Goal: Navigation & Orientation: Go to known website

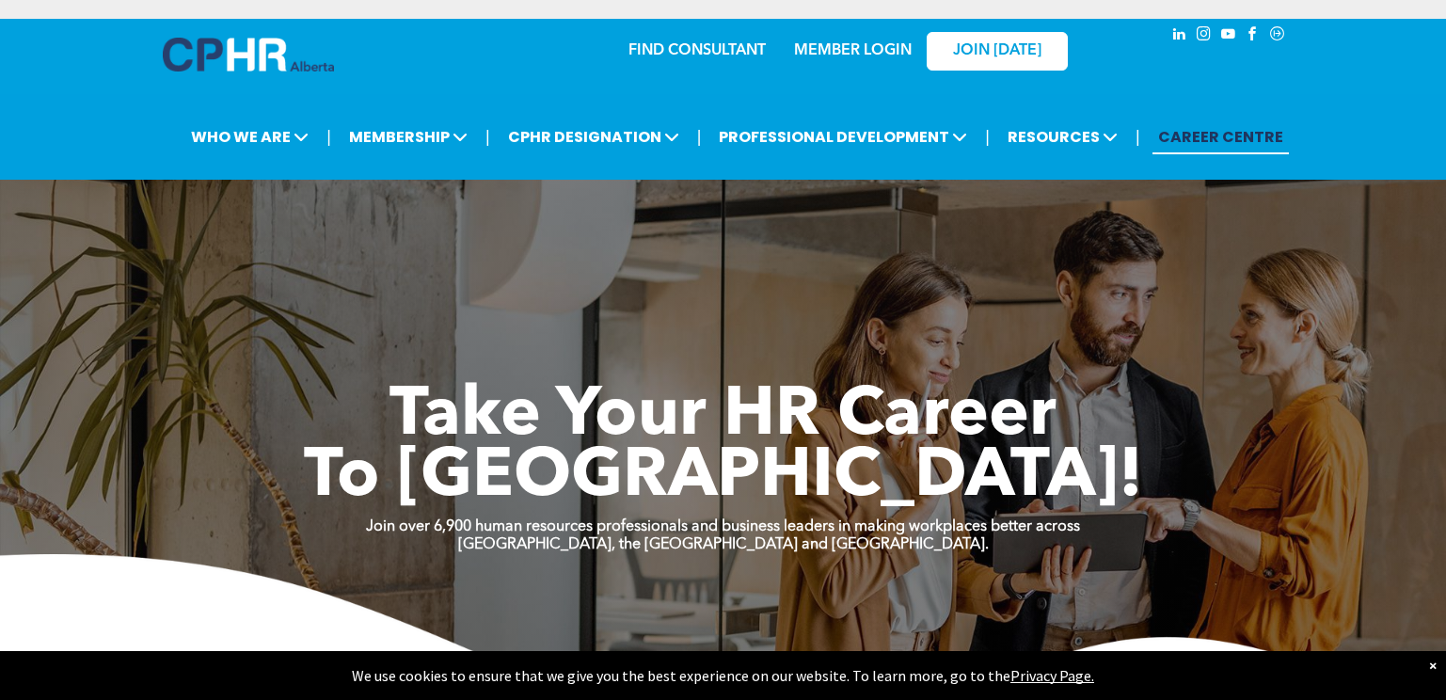
click at [829, 47] on link "MEMBER LOGIN" at bounding box center [853, 50] width 118 height 15
click at [864, 50] on link "MEMBER LOGIN" at bounding box center [853, 50] width 118 height 15
click at [239, 57] on img at bounding box center [248, 55] width 171 height 34
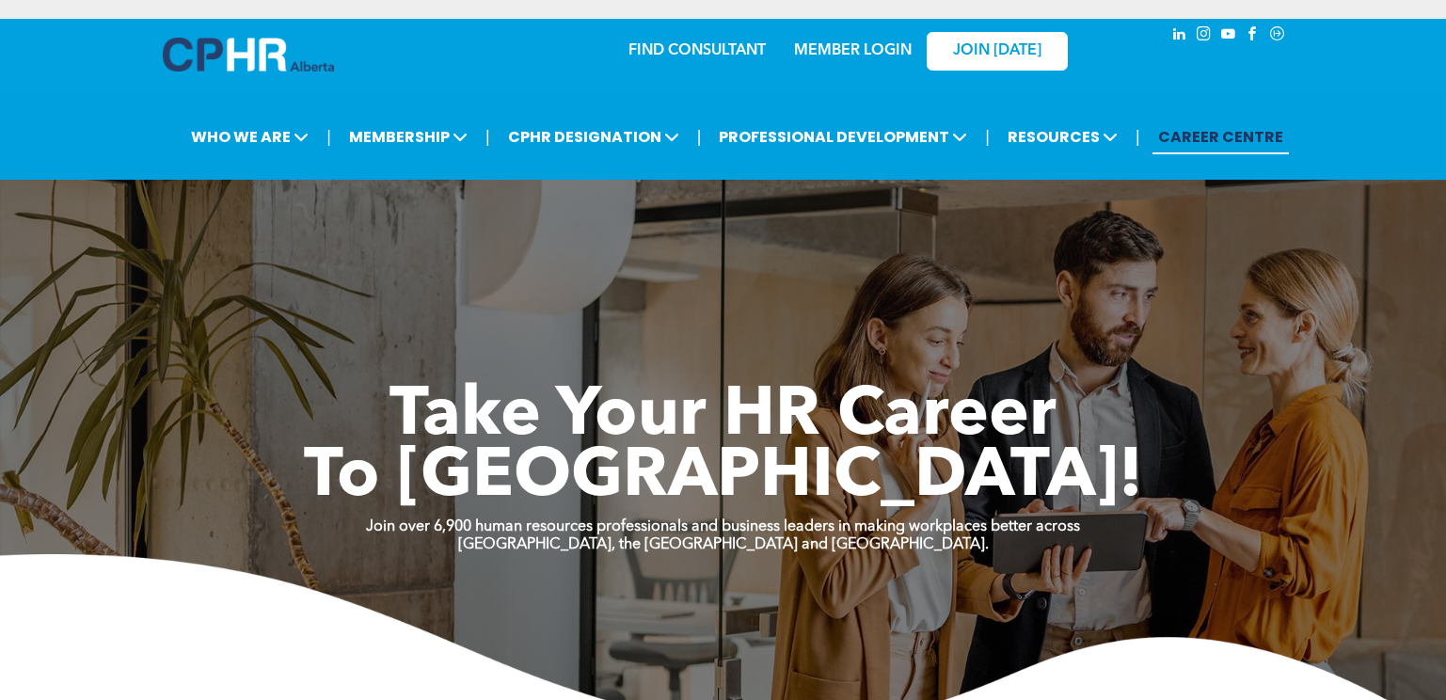
click at [825, 51] on link "MEMBER LOGIN" at bounding box center [853, 50] width 118 height 15
